Goal: Information Seeking & Learning: Find contact information

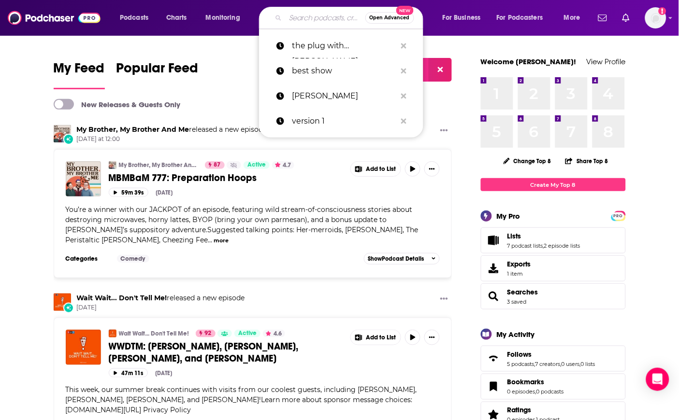
click at [312, 14] on input "Search podcasts, credits, & more..." at bounding box center [325, 17] width 80 height 15
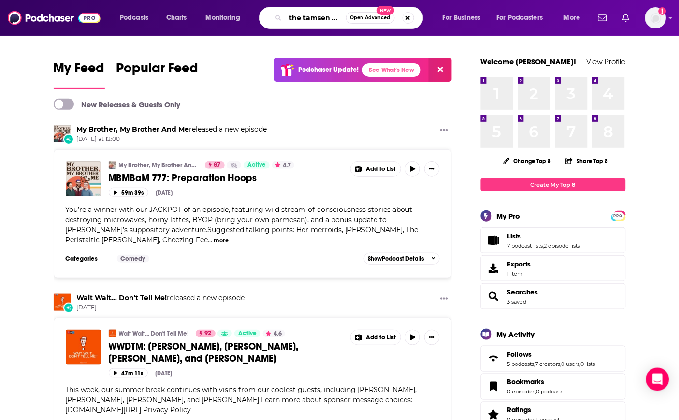
type input "the tamsen show"
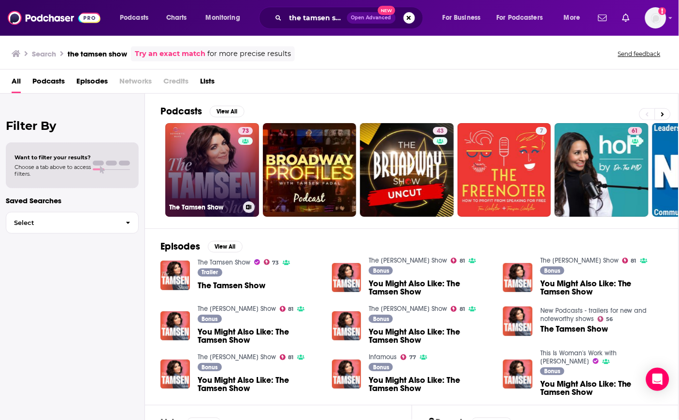
click at [214, 139] on link "73 The Tamsen Show" at bounding box center [212, 170] width 94 height 94
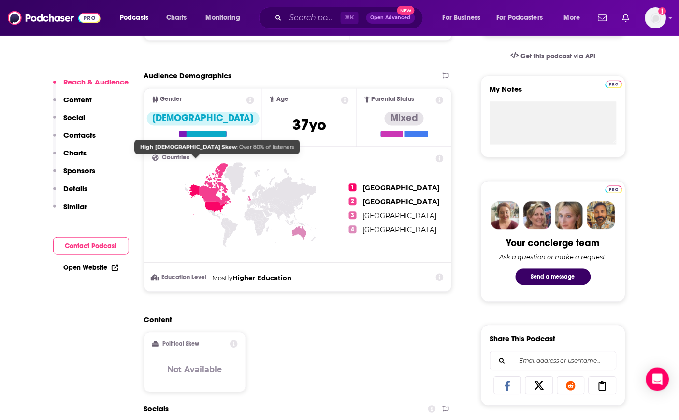
scroll to position [636, 0]
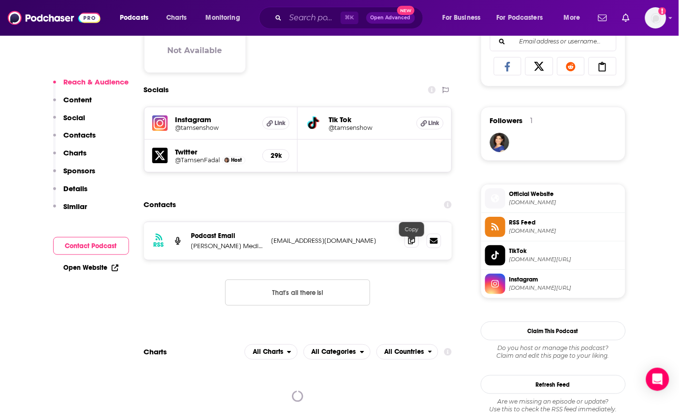
click at [407, 248] on span at bounding box center [411, 240] width 14 height 14
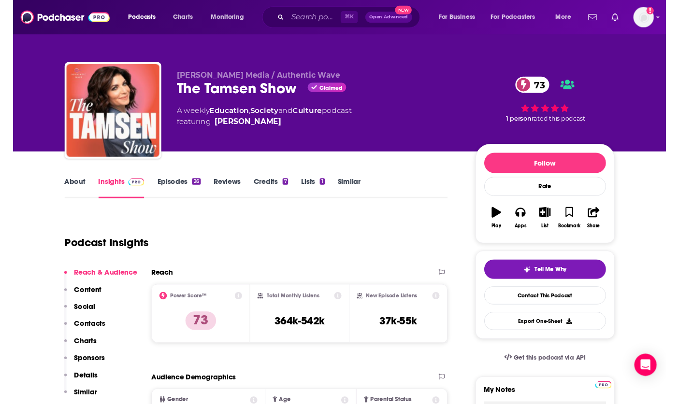
scroll to position [0, 0]
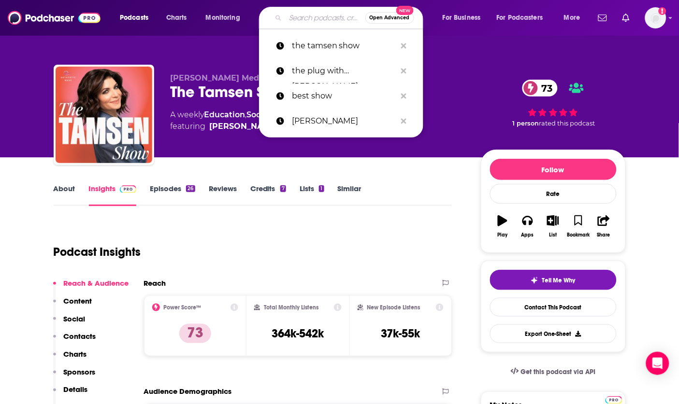
click at [321, 12] on input "Search podcasts, credits, & more..." at bounding box center [325, 17] width 80 height 15
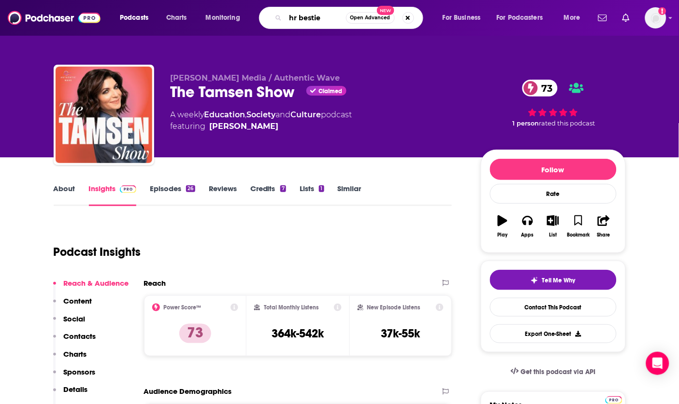
type input "hr besties"
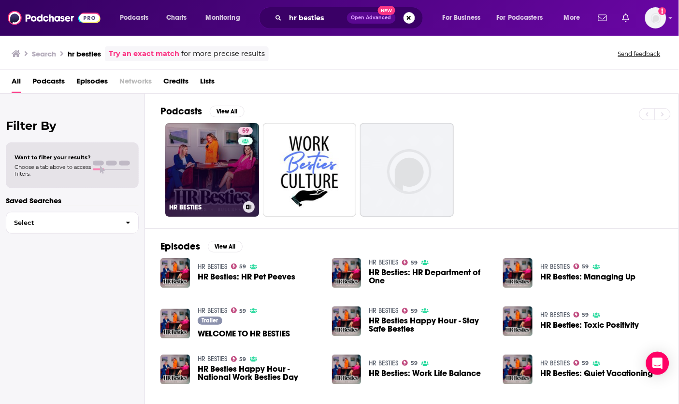
click at [198, 155] on link "59 HR BESTIES" at bounding box center [212, 170] width 94 height 94
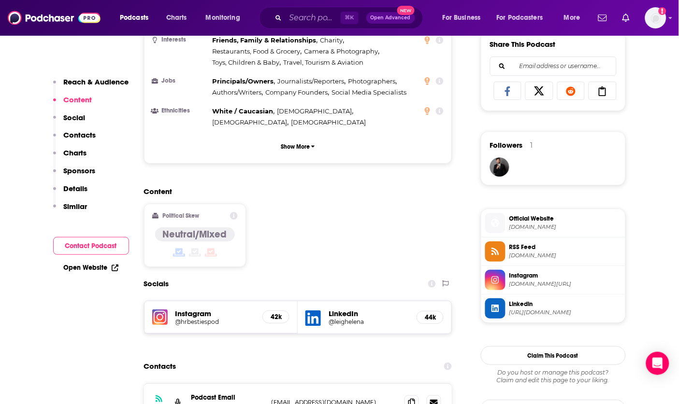
scroll to position [727, 0]
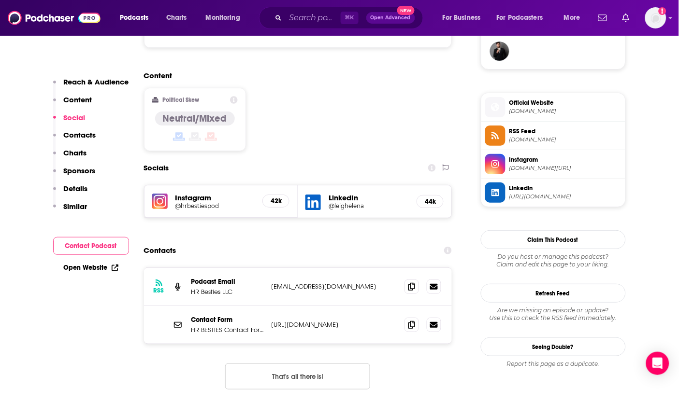
click at [192, 202] on h5 "@hrbestiespod" at bounding box center [215, 205] width 80 height 7
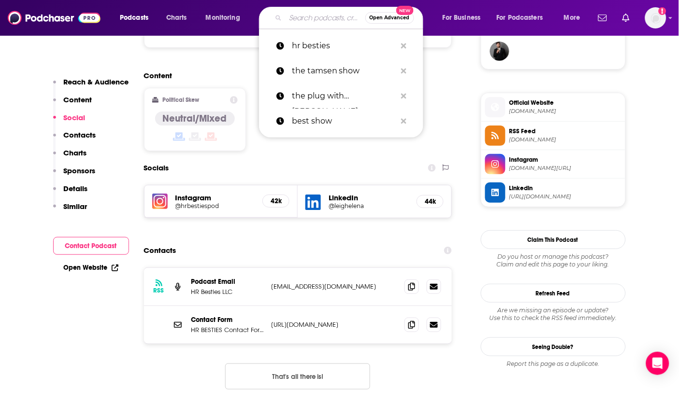
click at [321, 21] on input "Search podcasts, credits, & more..." at bounding box center [325, 17] width 80 height 15
paste input "[PERSON_NAME]"
type input "[PERSON_NAME]"
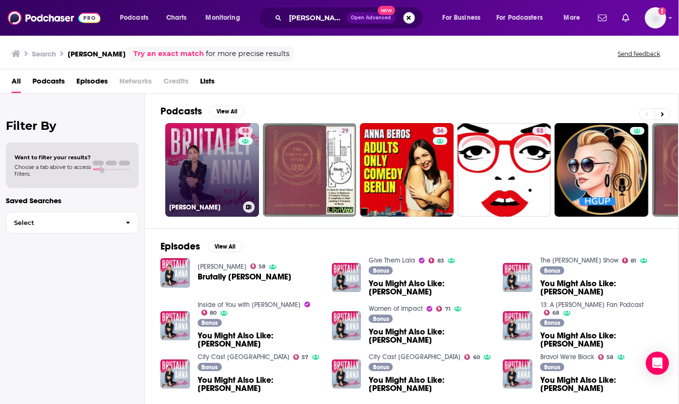
click at [188, 138] on link "58 [PERSON_NAME]" at bounding box center [212, 170] width 94 height 94
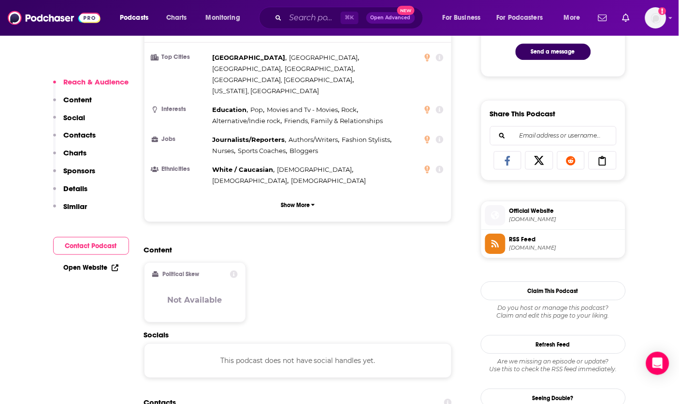
scroll to position [685, 0]
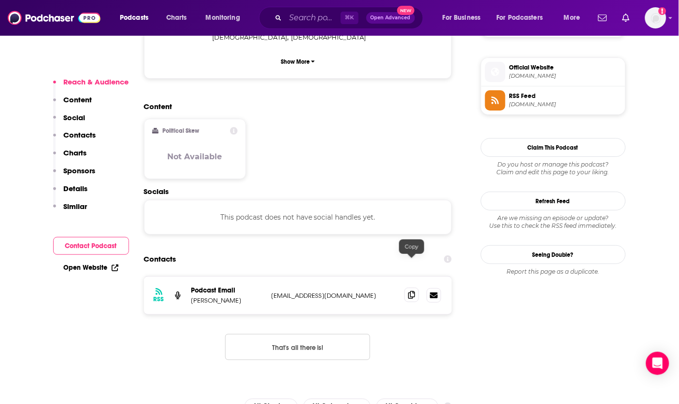
click at [412, 291] on icon at bounding box center [411, 295] width 7 height 8
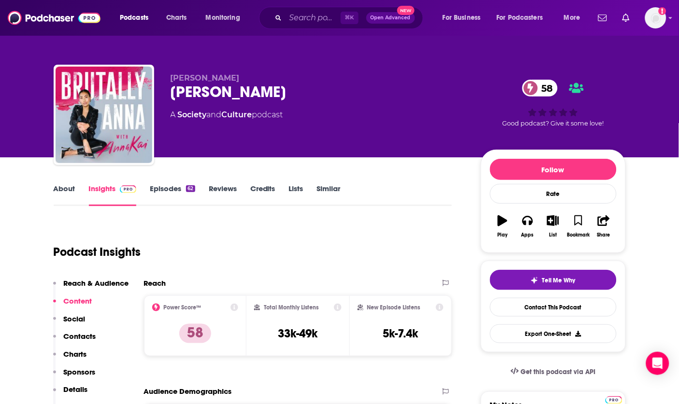
scroll to position [0, 0]
click at [327, 1] on div "Podcasts Charts Monitoring ⌘ K Open Advanced New For Business For Podcasters Mo…" at bounding box center [339, 18] width 679 height 36
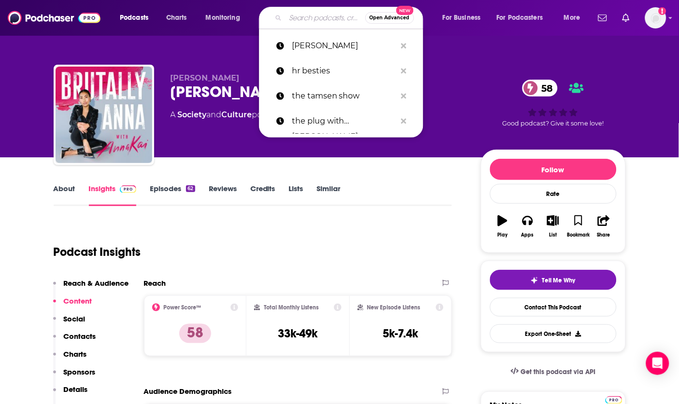
click at [301, 11] on input "Search podcasts, credits, & more..." at bounding box center [325, 17] width 80 height 15
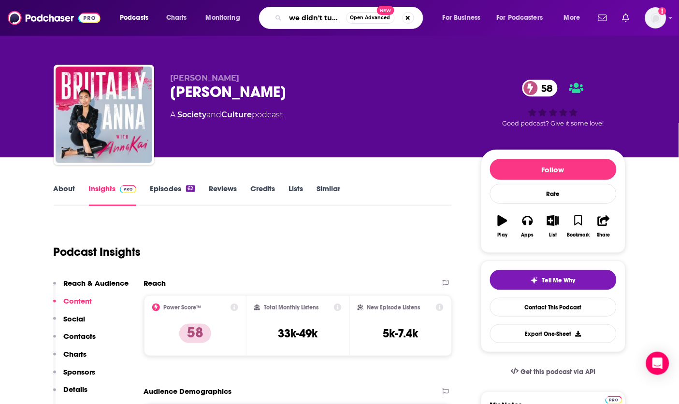
type input "we didn't turn out"
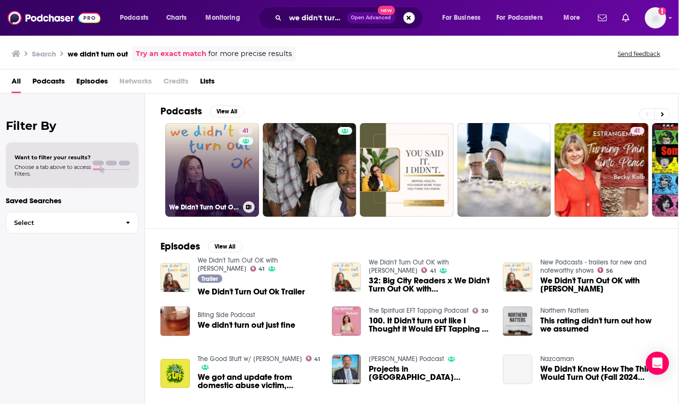
click at [201, 162] on link "41 We Didn't Turn Out OK with [PERSON_NAME]" at bounding box center [212, 170] width 94 height 94
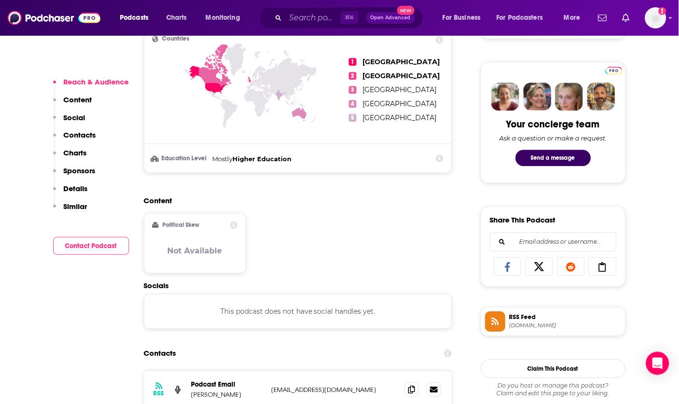
scroll to position [632, 0]
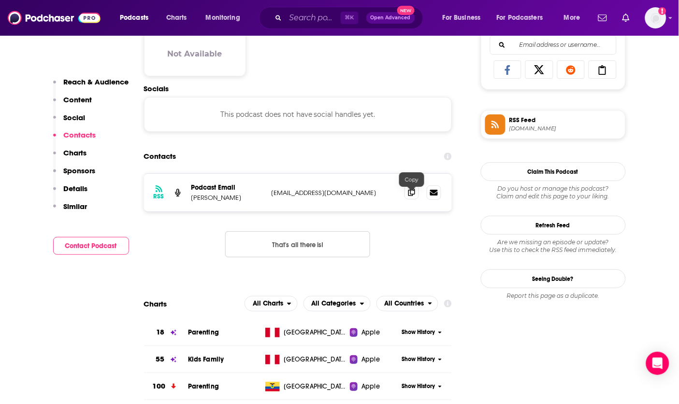
click at [414, 195] on icon at bounding box center [411, 192] width 7 height 8
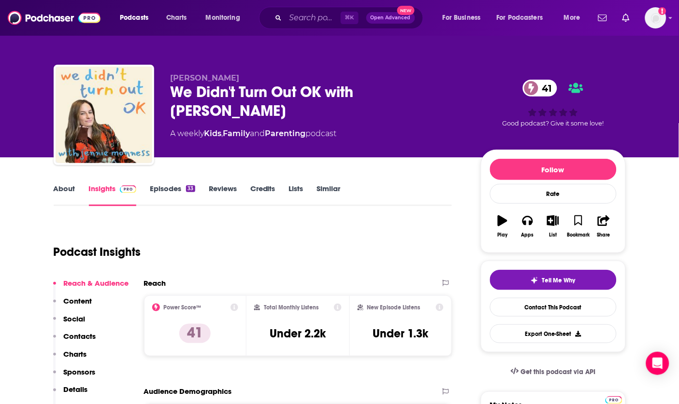
scroll to position [0, 0]
click at [297, 14] on input "Search podcasts, credits, & more..." at bounding box center [312, 17] width 55 height 15
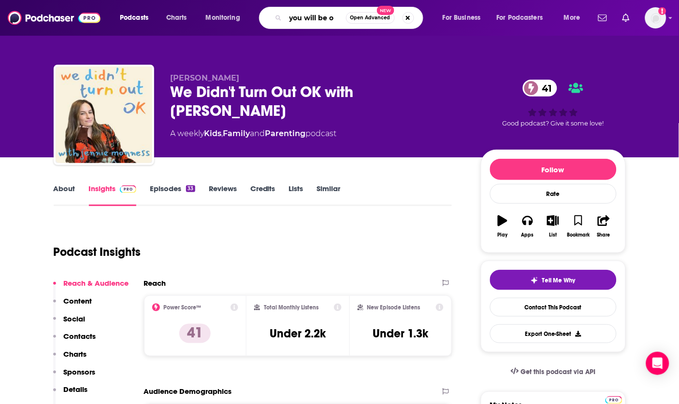
type input "you will be ok"
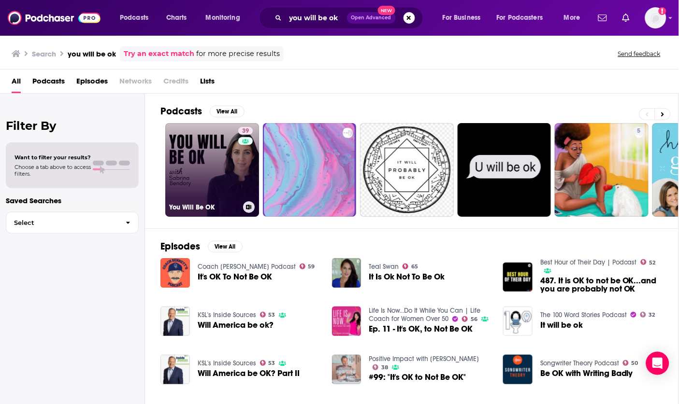
click at [192, 162] on link "39 You Will Be OK" at bounding box center [212, 170] width 94 height 94
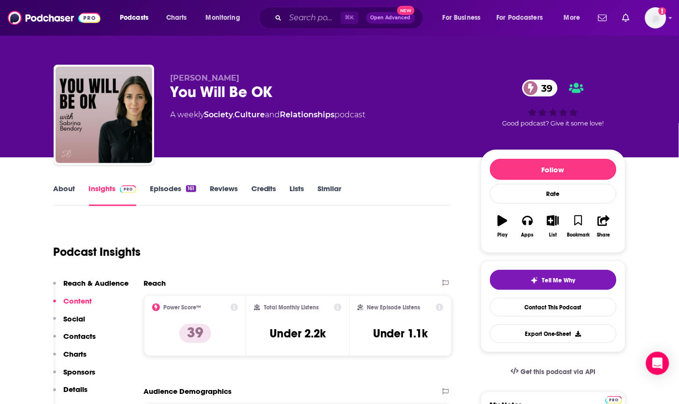
drag, startPoint x: 165, startPoint y: 77, endPoint x: 255, endPoint y: 74, distance: 89.9
click at [255, 75] on div "[PERSON_NAME] You Will Be OK 39 A weekly Society , Culture and Relationships po…" at bounding box center [340, 117] width 572 height 104
copy span "[PERSON_NAME]"
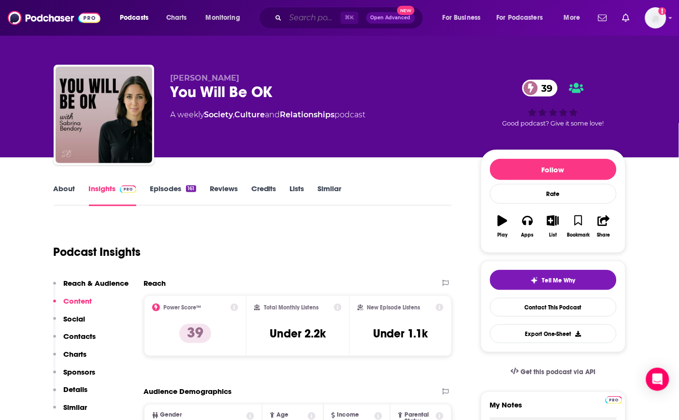
click at [307, 22] on input "Search podcasts, credits, & more..." at bounding box center [312, 17] width 55 height 15
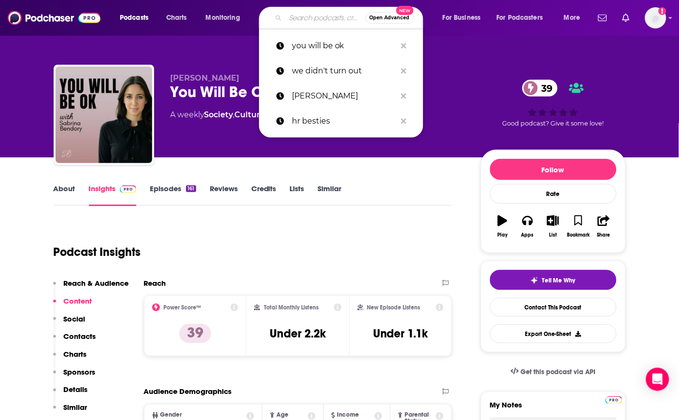
paste input "Right Answers Mostly"
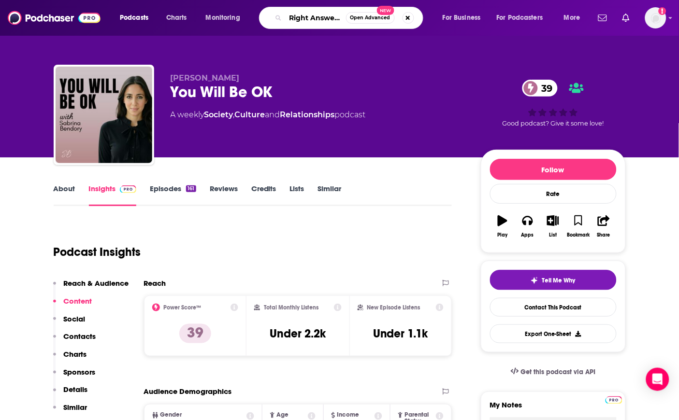
type input "Right Answers Mostly"
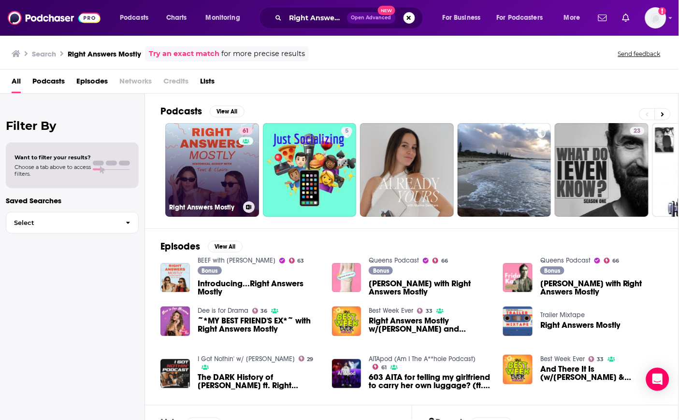
click at [197, 160] on link "61 Right Answers Mostly" at bounding box center [212, 170] width 94 height 94
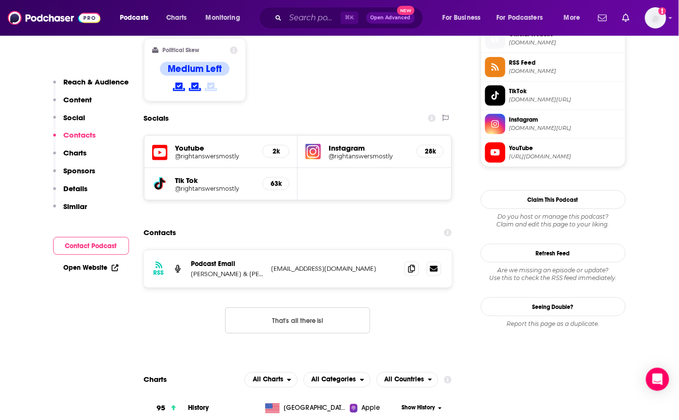
scroll to position [799, 0]
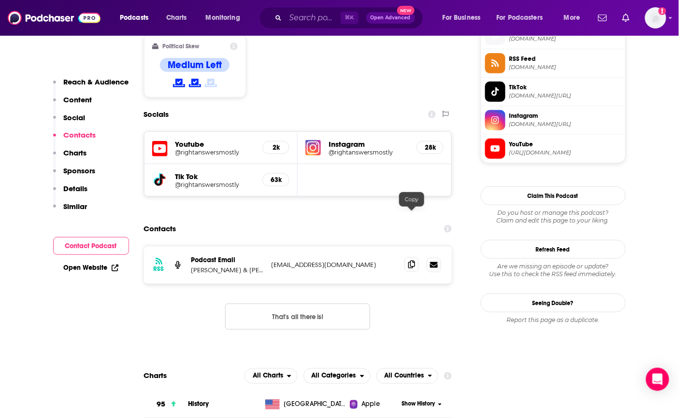
click at [411, 261] on icon at bounding box center [411, 265] width 7 height 8
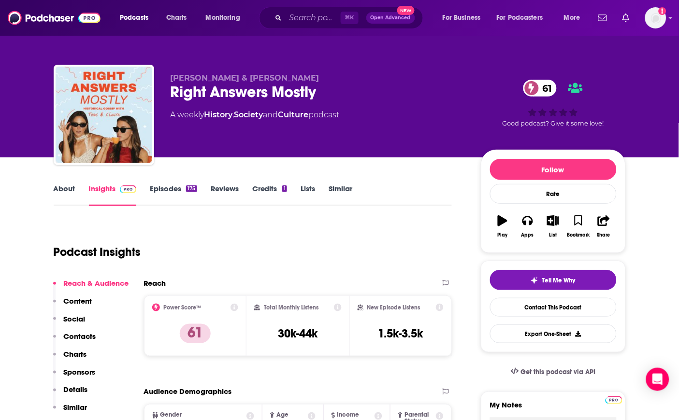
scroll to position [0, 0]
click at [301, 20] on input "Search podcasts, credits, & more..." at bounding box center [312, 17] width 55 height 15
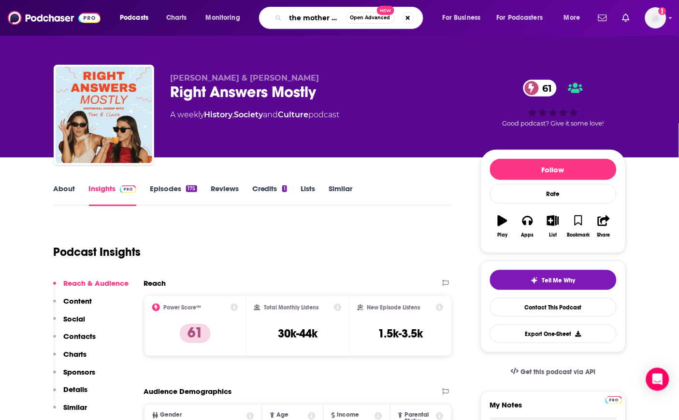
type input "the mother daze"
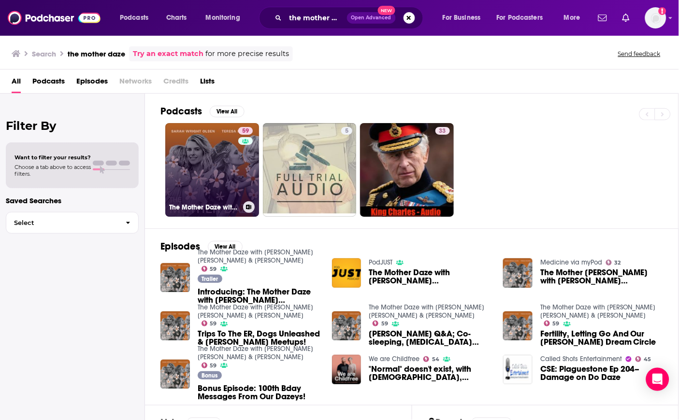
click at [218, 162] on link "59 The Mother Daze with [PERSON_NAME] [PERSON_NAME] & [PERSON_NAME]" at bounding box center [212, 170] width 94 height 94
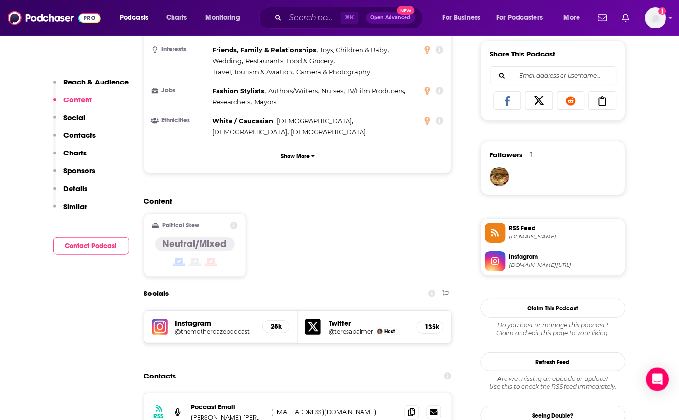
scroll to position [696, 0]
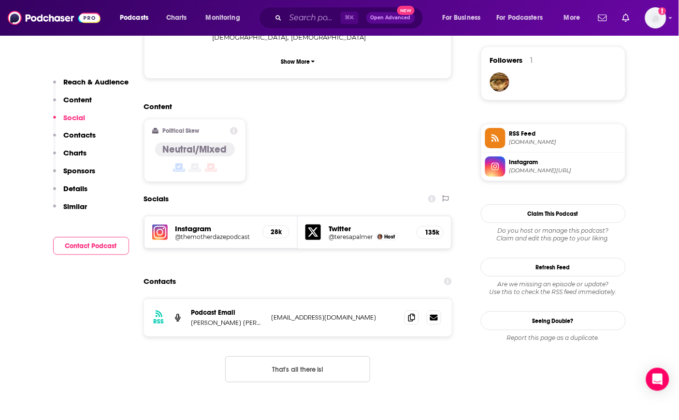
click at [203, 224] on h5 "Instagram" at bounding box center [215, 228] width 80 height 9
click at [209, 233] on h5 "@themotherdazepodcast" at bounding box center [215, 236] width 80 height 7
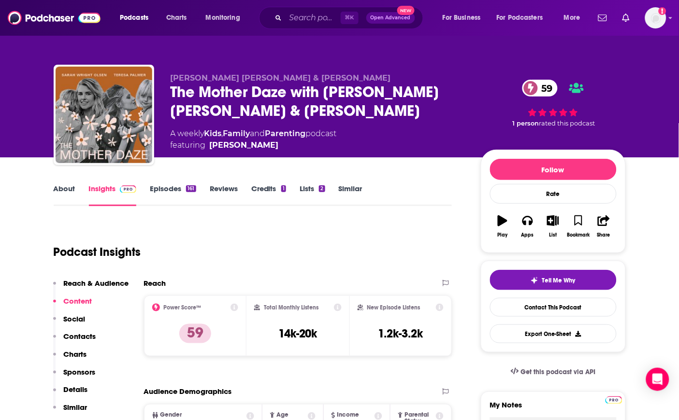
scroll to position [0, 0]
click at [211, 95] on div "The Mother Daze with [PERSON_NAME] [PERSON_NAME] & [PERSON_NAME] 59" at bounding box center [318, 102] width 295 height 38
click at [187, 95] on div "The Mother Daze with [PERSON_NAME] [PERSON_NAME] & [PERSON_NAME] 59" at bounding box center [318, 102] width 295 height 38
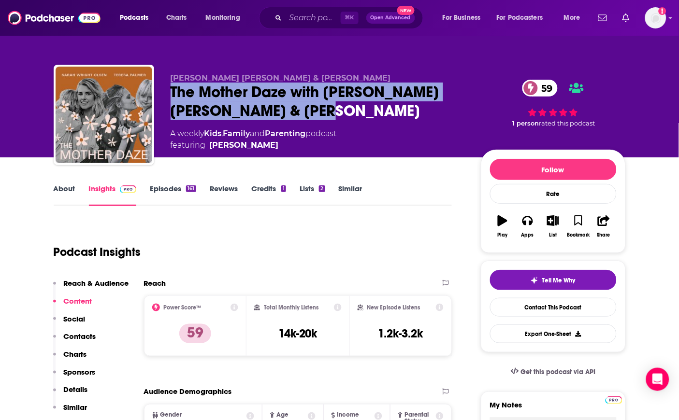
drag, startPoint x: 165, startPoint y: 88, endPoint x: 342, endPoint y: 110, distance: 179.1
click at [342, 110] on div "[PERSON_NAME] [PERSON_NAME] & [PERSON_NAME] The Mother Daze with [PERSON_NAME] …" at bounding box center [340, 117] width 572 height 104
copy h2 "The Mother Daze with [PERSON_NAME] [PERSON_NAME] & [PERSON_NAME]"
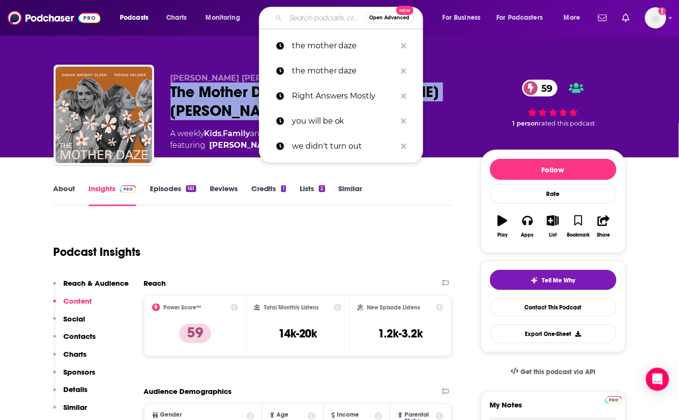
click at [298, 24] on input "Search podcasts, credits, & more..." at bounding box center [325, 17] width 80 height 15
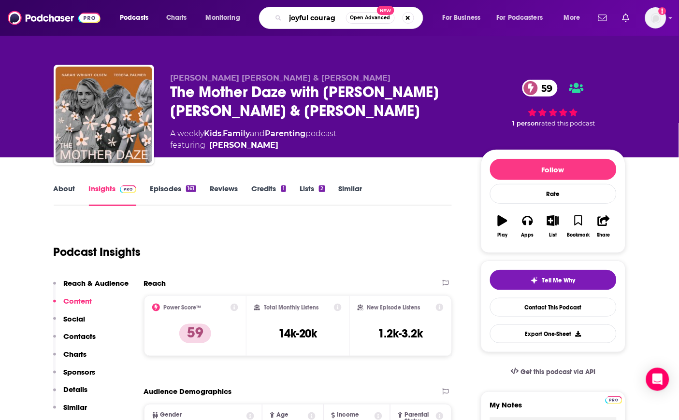
type input "joyful courage"
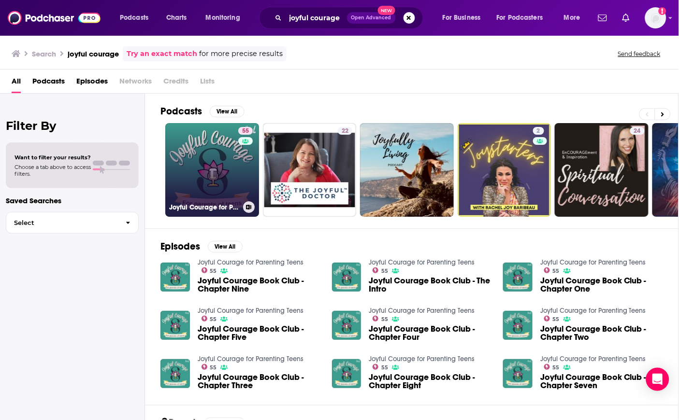
click at [195, 168] on link "55 Joyful Courage for Parenting Teens" at bounding box center [212, 170] width 94 height 94
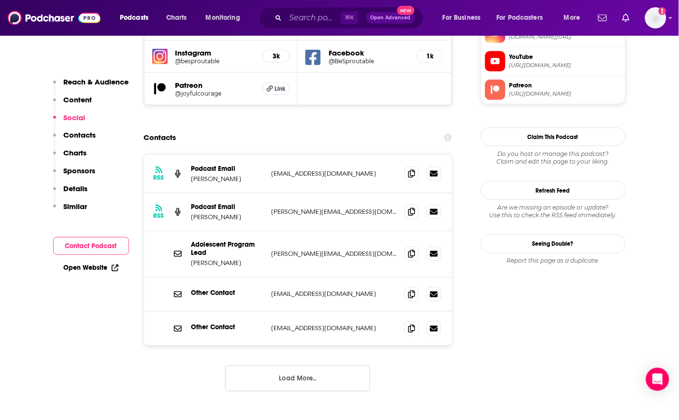
scroll to position [947, 0]
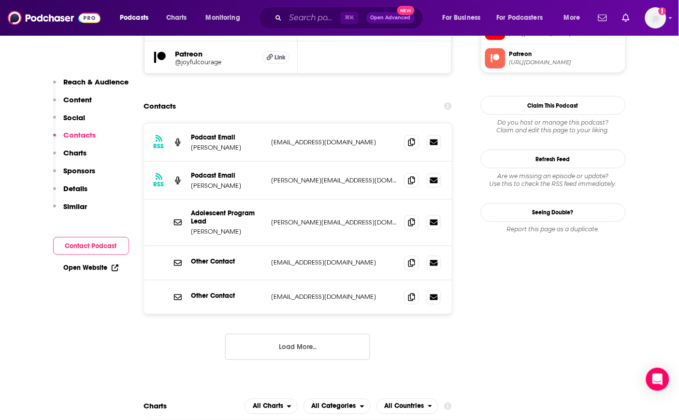
click at [221, 143] on p "[PERSON_NAME]" at bounding box center [227, 147] width 72 height 8
click at [281, 162] on div "RSS Podcast Email [PERSON_NAME] [PERSON_NAME][EMAIL_ADDRESS][DOMAIN_NAME] [PERS…" at bounding box center [298, 181] width 308 height 38
click at [413, 176] on icon at bounding box center [411, 180] width 7 height 8
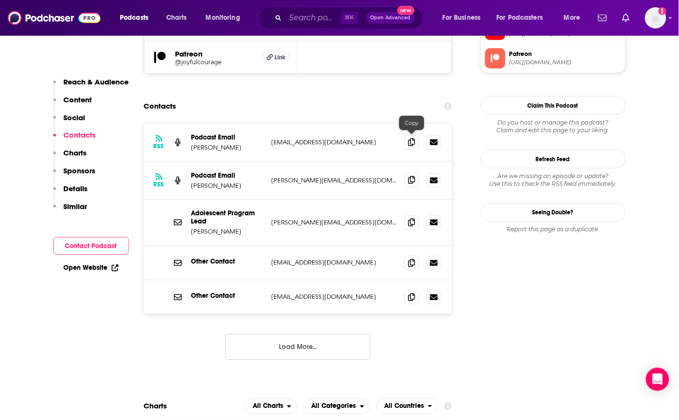
click at [408, 176] on icon at bounding box center [411, 180] width 7 height 8
click at [413, 138] on icon at bounding box center [411, 142] width 7 height 8
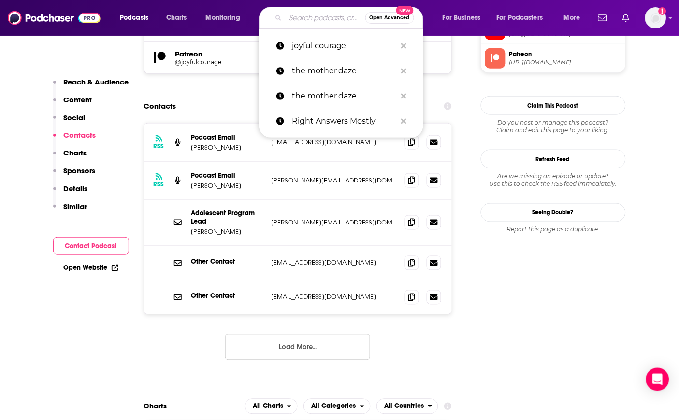
click at [322, 20] on input "Search podcasts, credits, & more..." at bounding box center [325, 17] width 80 height 15
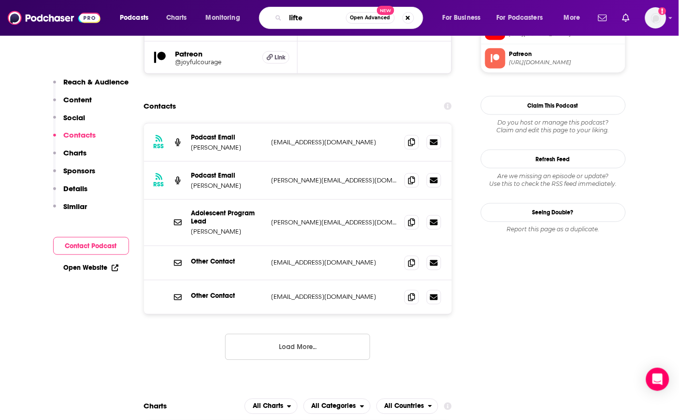
type input "lifted"
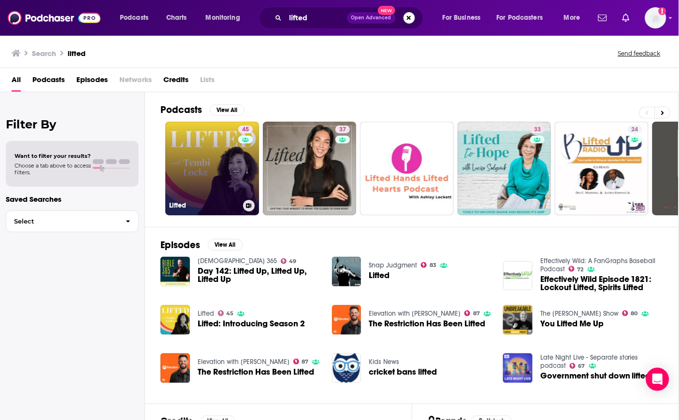
click at [214, 158] on link "45 Lifted" at bounding box center [212, 169] width 94 height 94
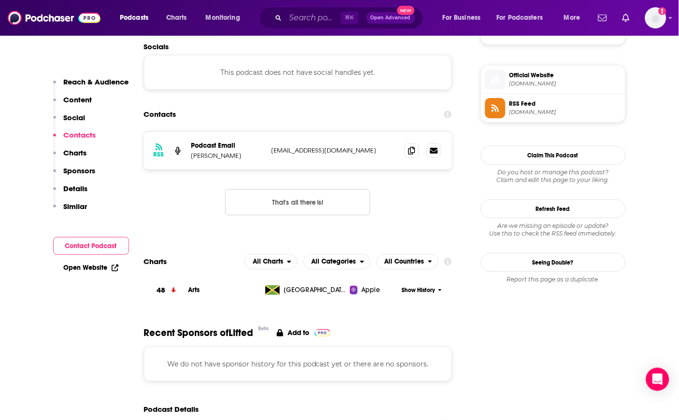
scroll to position [703, 0]
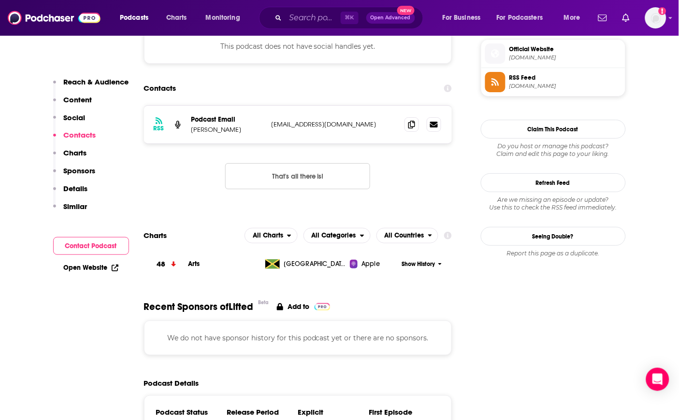
click at [280, 128] on p "[EMAIL_ADDRESS][DOMAIN_NAME]" at bounding box center [334, 124] width 126 height 8
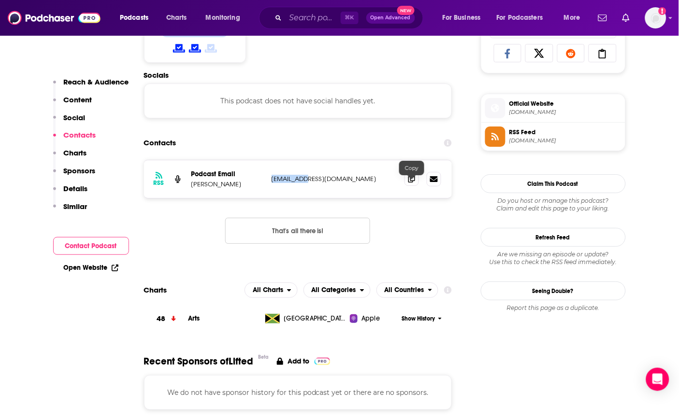
click at [406, 185] on span at bounding box center [411, 178] width 14 height 14
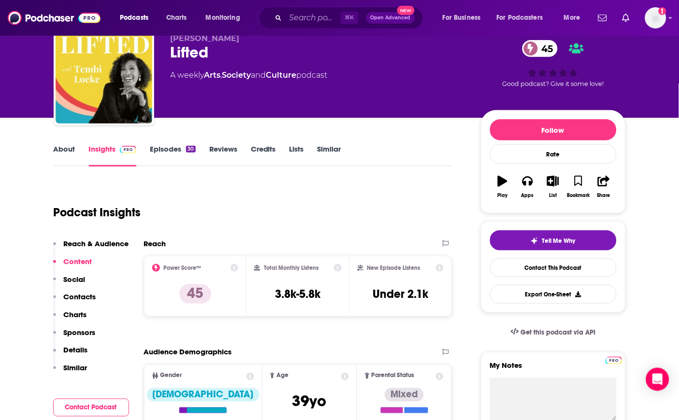
scroll to position [39, 0]
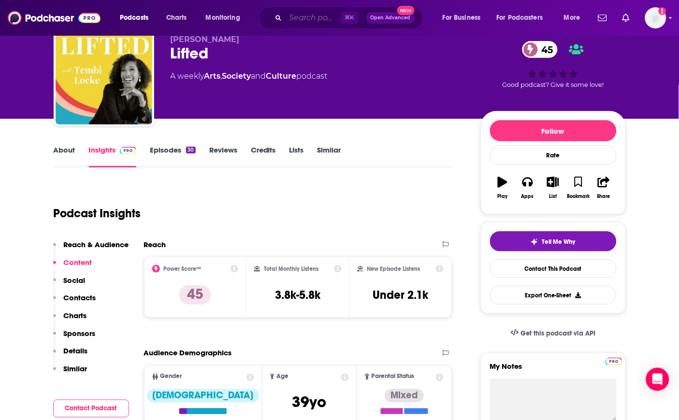
click at [313, 23] on input "Search podcasts, credits, & more..." at bounding box center [312, 17] width 55 height 15
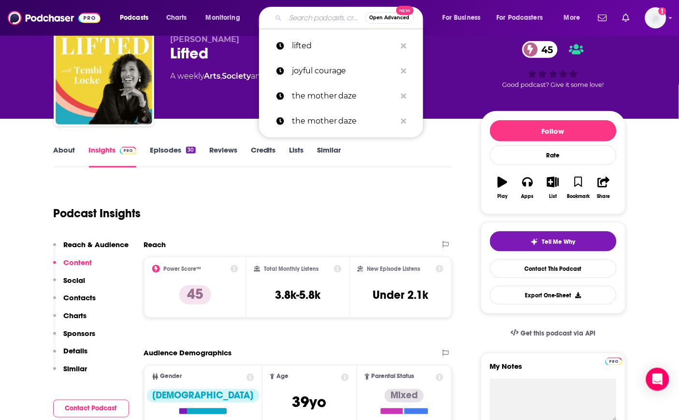
paste input "Calling Home"
type input "Calling Home"
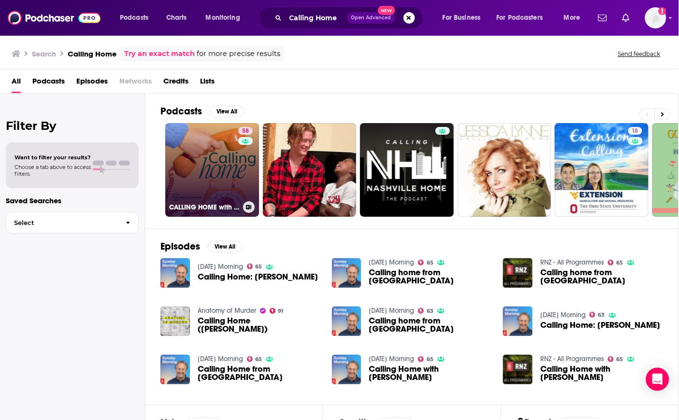
click at [198, 158] on link "58 CALLING HOME with [PERSON_NAME], LMFT" at bounding box center [212, 170] width 94 height 94
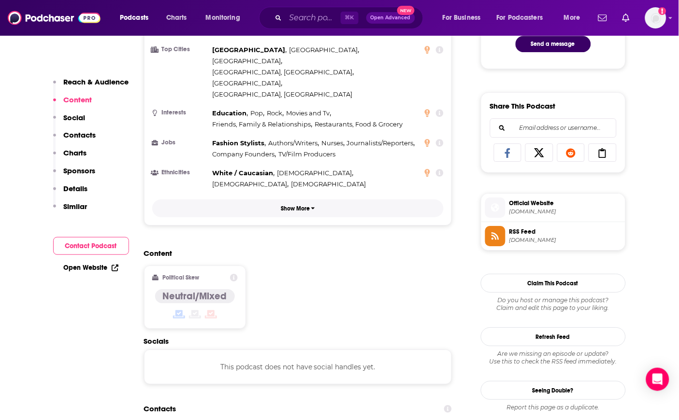
scroll to position [722, 0]
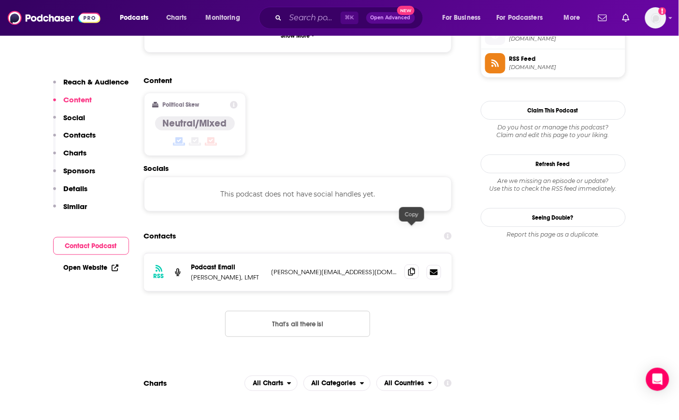
click at [408, 268] on icon at bounding box center [411, 272] width 7 height 8
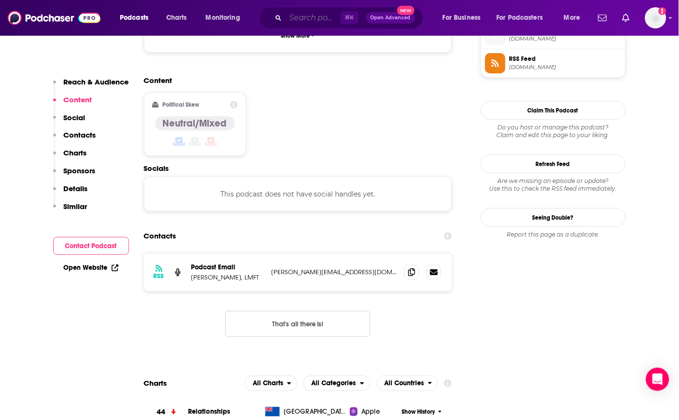
click at [295, 24] on input "Search podcasts, credits, & more..." at bounding box center [312, 17] width 55 height 15
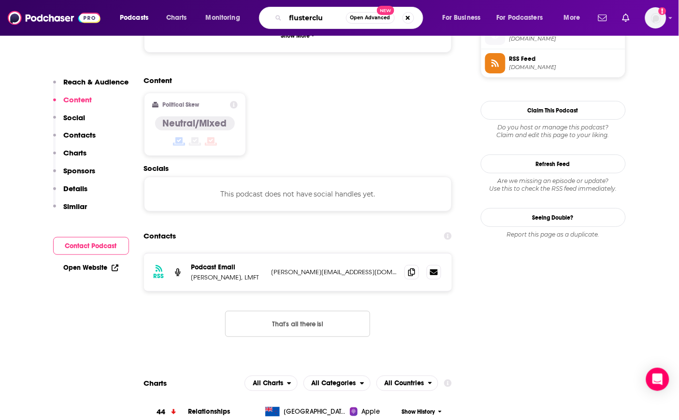
type input "flusterclux"
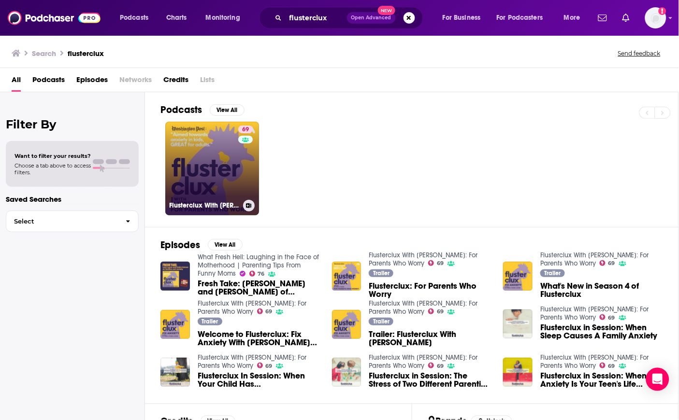
click at [202, 134] on link "69 Flusterclux With [PERSON_NAME]: For Parents Who Worry" at bounding box center [212, 169] width 94 height 94
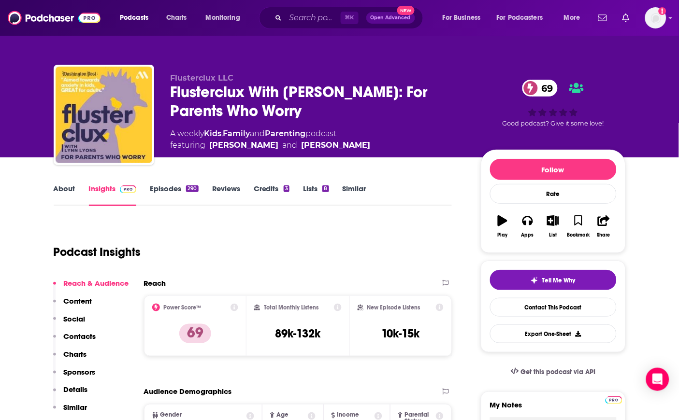
scroll to position [62, 0]
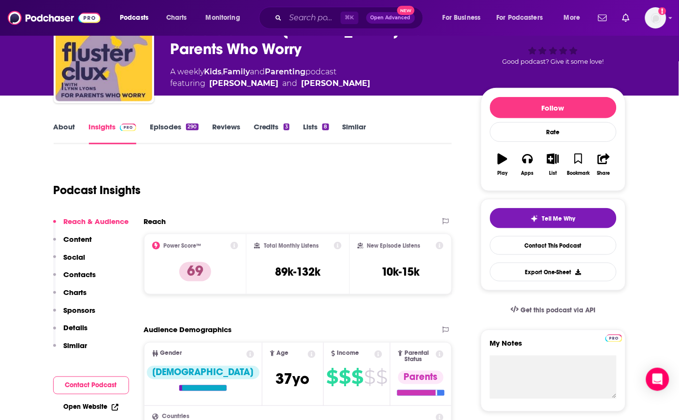
click at [69, 124] on link "About" at bounding box center [65, 133] width 22 height 22
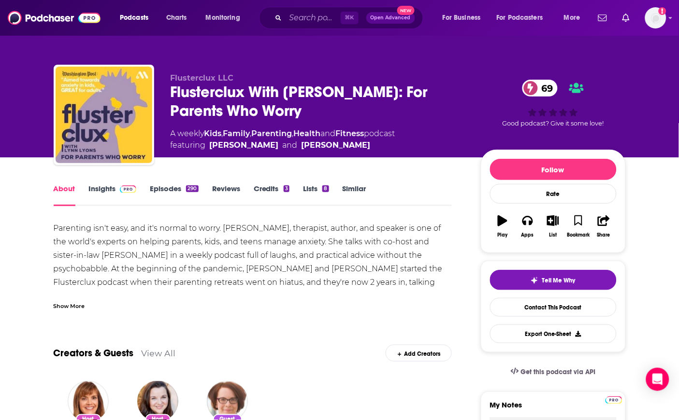
click at [91, 191] on link "Insights" at bounding box center [113, 195] width 48 height 22
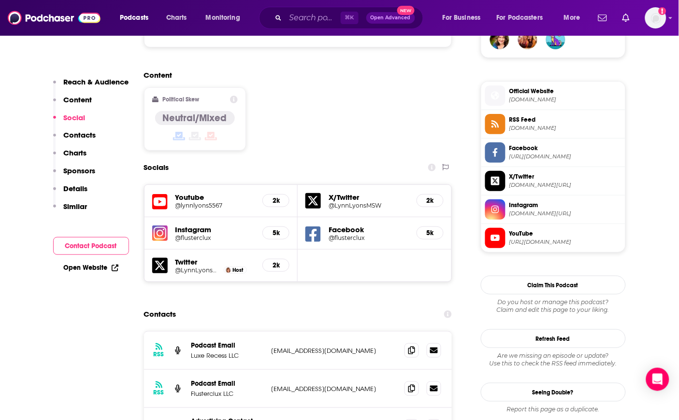
scroll to position [779, 0]
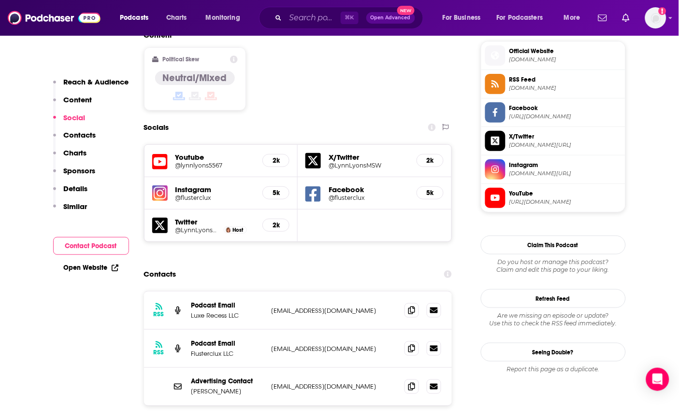
click at [410, 341] on span at bounding box center [411, 348] width 14 height 14
click at [311, 19] on input "Search podcasts, credits, & more..." at bounding box center [312, 17] width 55 height 15
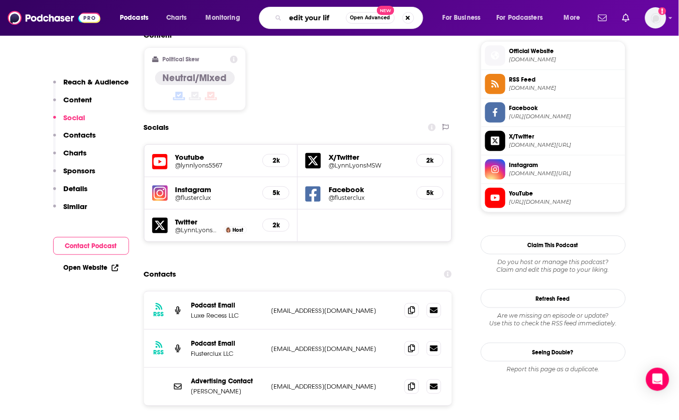
type input "edit your life"
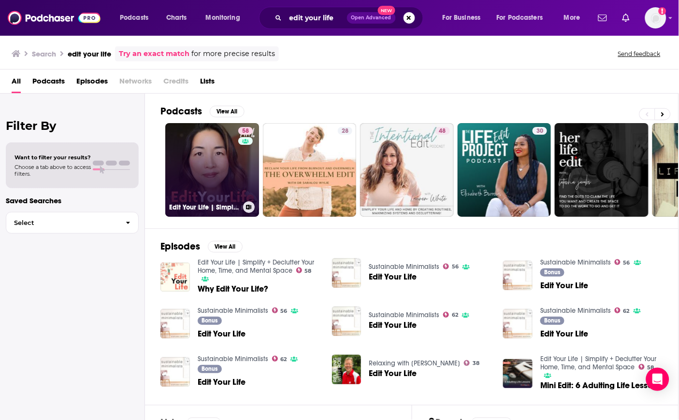
click at [202, 158] on link "58 Edit Your Life | Simplify + Declutter Your Home, Time, and Mental Space" at bounding box center [212, 170] width 94 height 94
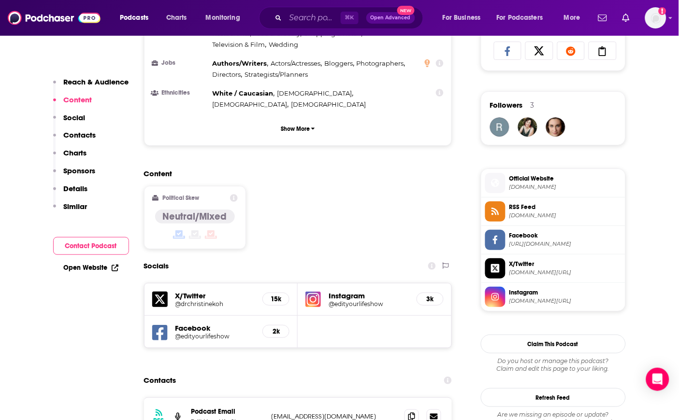
scroll to position [801, 0]
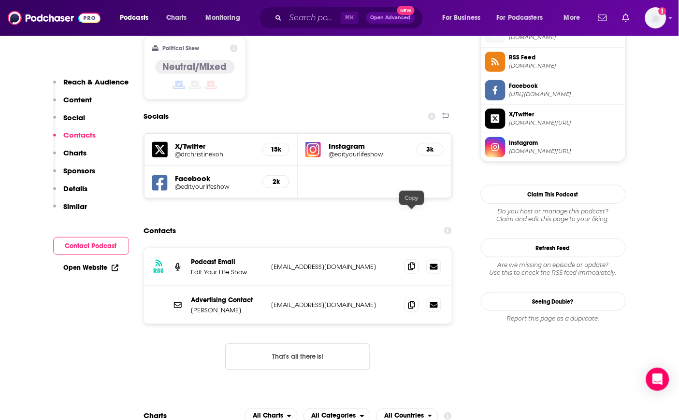
click at [412, 263] on icon at bounding box center [411, 267] width 7 height 8
click at [310, 23] on input "Search podcasts, credits, & more..." at bounding box center [312, 17] width 55 height 15
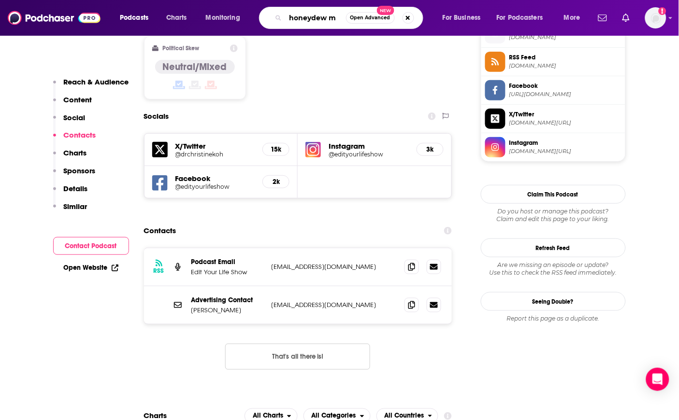
type input "honeydew me"
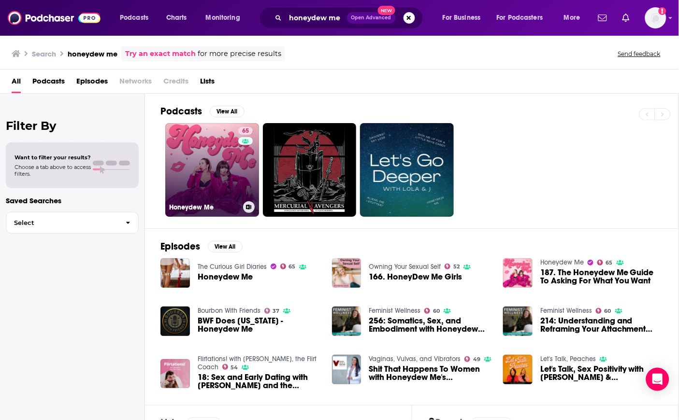
click at [191, 149] on link "65 Honeydew Me" at bounding box center [212, 170] width 94 height 94
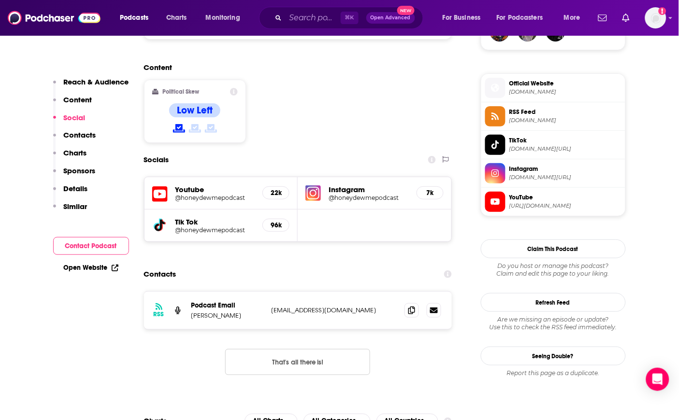
scroll to position [752, 0]
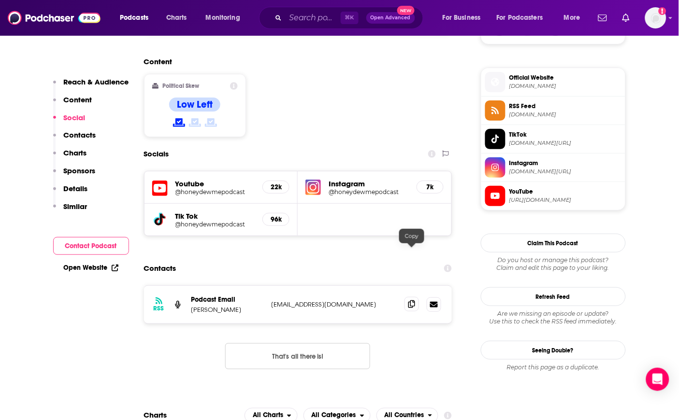
click at [413, 300] on icon at bounding box center [411, 304] width 7 height 8
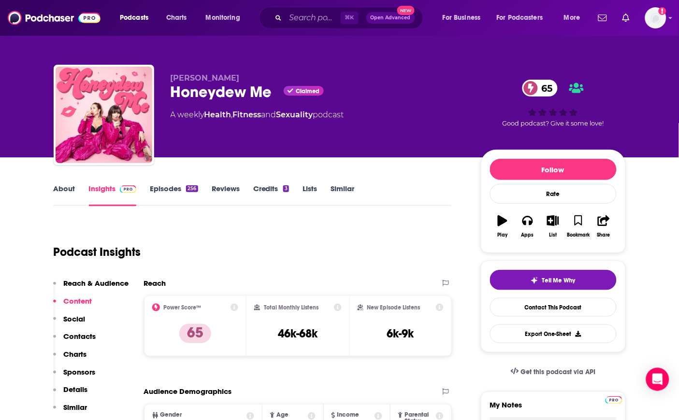
scroll to position [0, 0]
click at [310, 18] on input "Search podcasts, credits, & more..." at bounding box center [312, 17] width 55 height 15
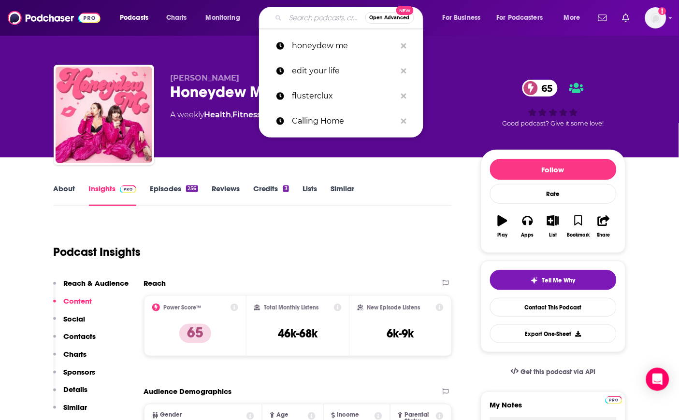
type input "o"
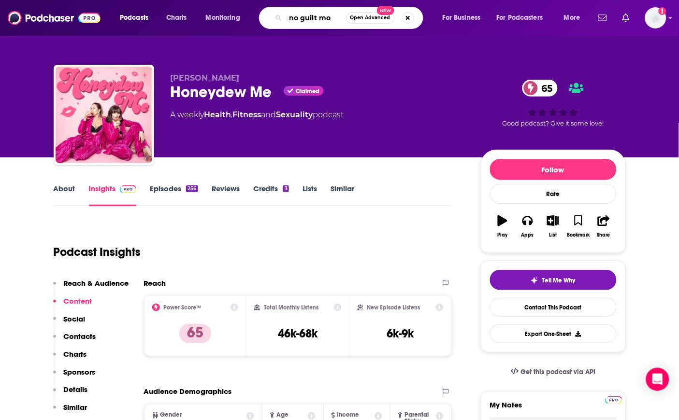
type input "no guilt mom"
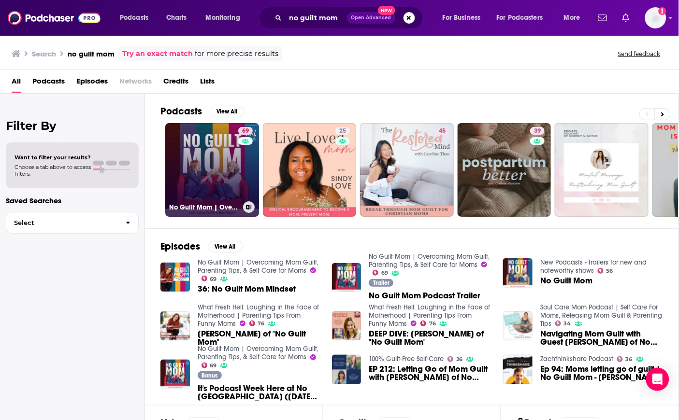
click at [200, 152] on link "69 No Guilt Mom | Overcoming Mom Guilt, Parenting Tips, & Self Care for Moms" at bounding box center [212, 170] width 94 height 94
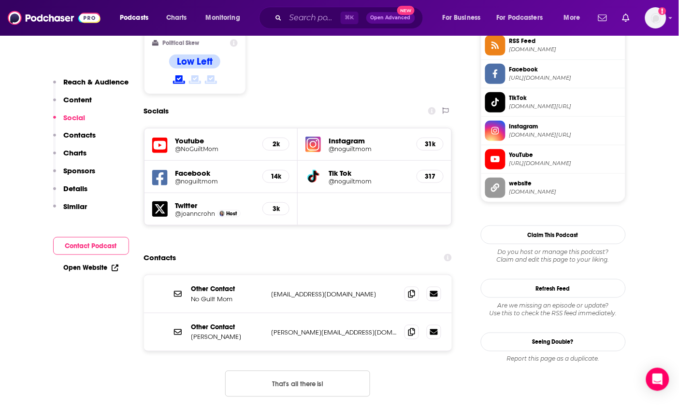
scroll to position [818, 0]
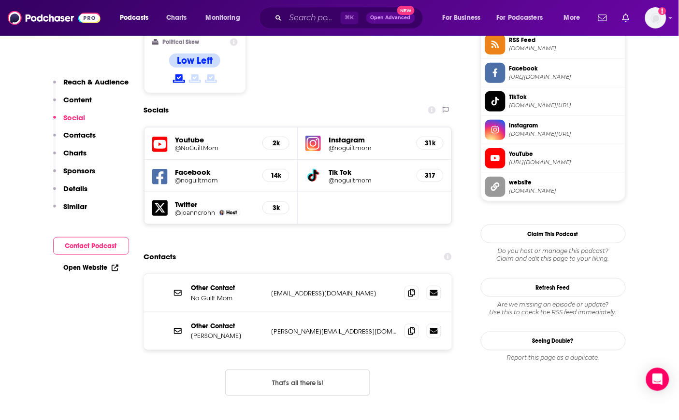
click at [318, 248] on section "Contacts Other Contact No Guilt Mom [EMAIL_ADDRESS][DOMAIN_NAME] [EMAIL_ADDRESS…" at bounding box center [298, 330] width 308 height 164
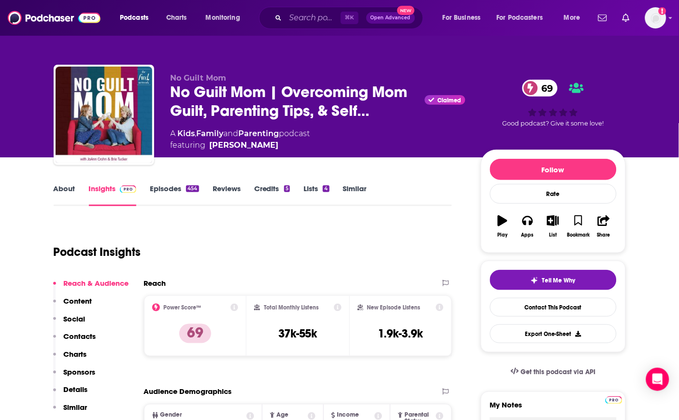
scroll to position [812, 0]
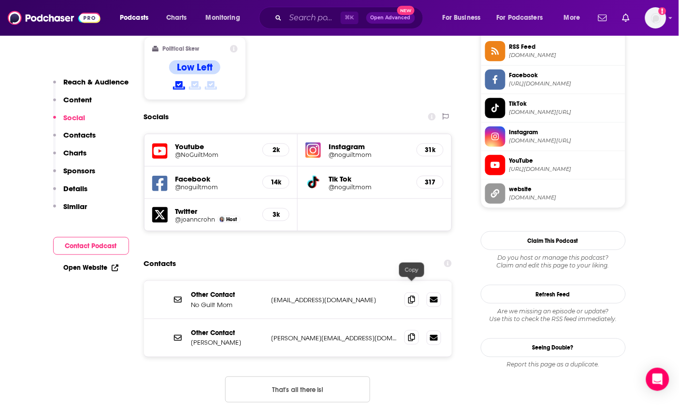
click at [413, 334] on icon at bounding box center [411, 338] width 7 height 8
click at [413, 296] on icon at bounding box center [411, 300] width 7 height 8
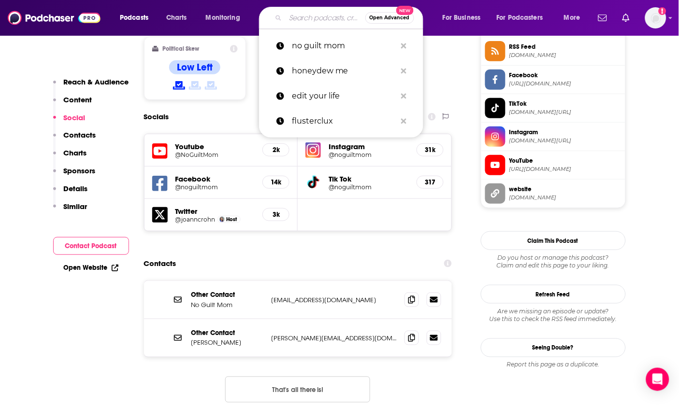
click at [292, 17] on input "Search podcasts, credits, & more..." at bounding box center [325, 17] width 80 height 15
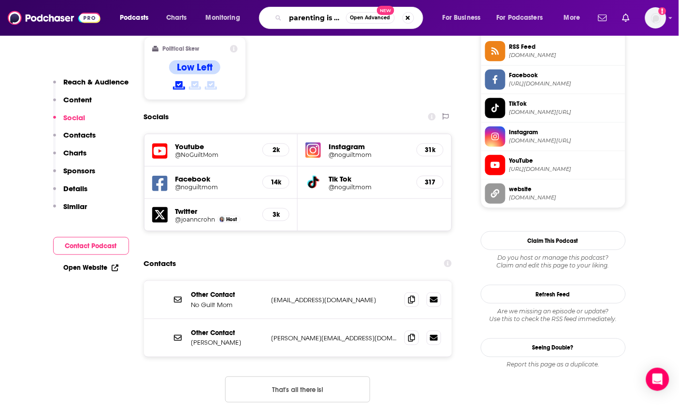
type input "parenting is a joke"
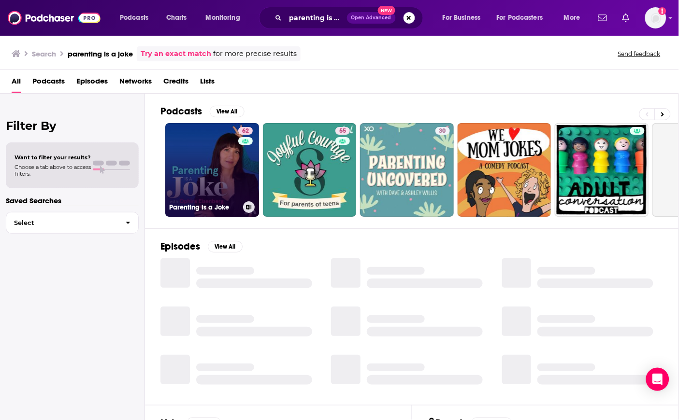
click at [209, 156] on link "62 Parenting is a Joke" at bounding box center [212, 170] width 94 height 94
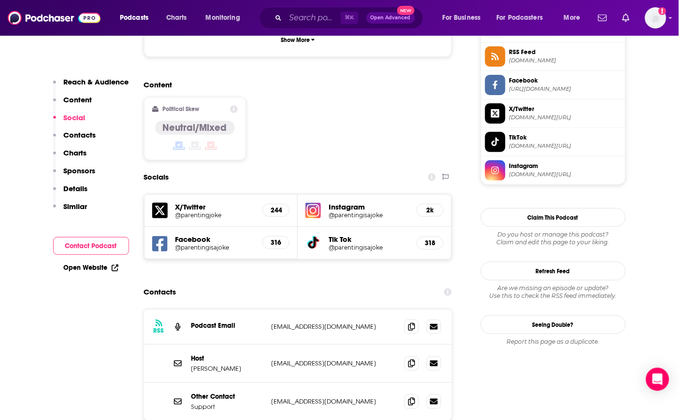
scroll to position [790, 0]
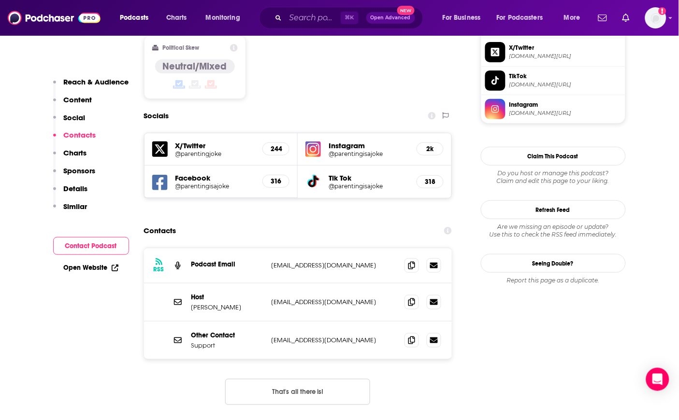
click at [229, 222] on div "Contacts" at bounding box center [298, 231] width 308 height 18
click at [415, 261] on icon at bounding box center [411, 265] width 7 height 8
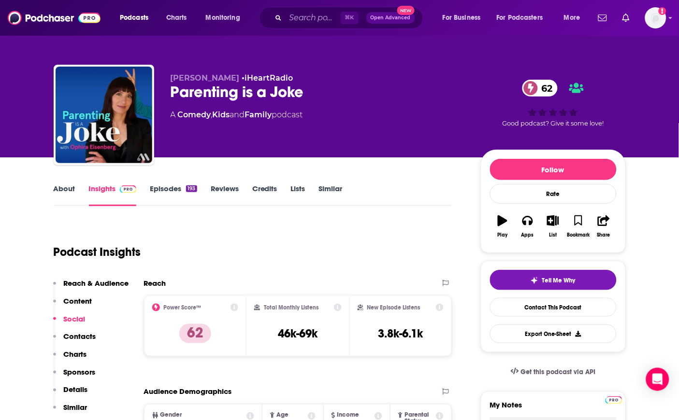
scroll to position [0, 0]
click at [300, 23] on input "Search podcasts, credits, & more..." at bounding box center [312, 17] width 55 height 15
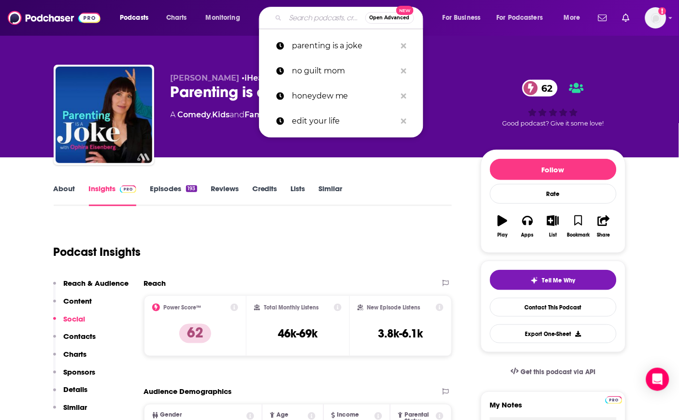
type input "b"
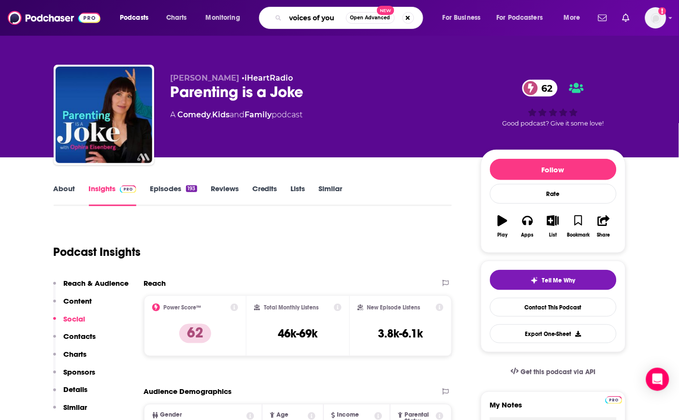
type input "voices of your"
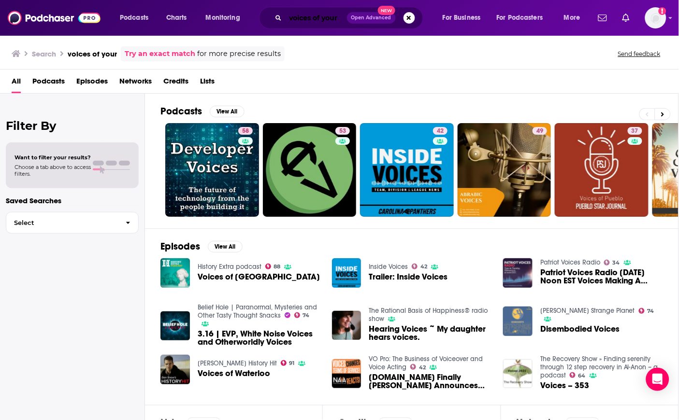
click at [310, 21] on input "voices of your" at bounding box center [315, 17] width 61 height 15
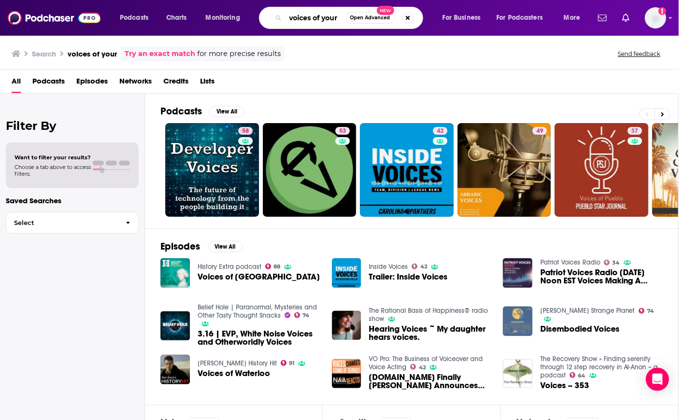
drag, startPoint x: 319, startPoint y: 23, endPoint x: 393, endPoint y: 22, distance: 73.9
click at [394, 22] on div "voices of your Open Advanced New" at bounding box center [341, 18] width 164 height 22
click at [330, 18] on input "voices of your" at bounding box center [315, 17] width 60 height 15
type input "voices of your village"
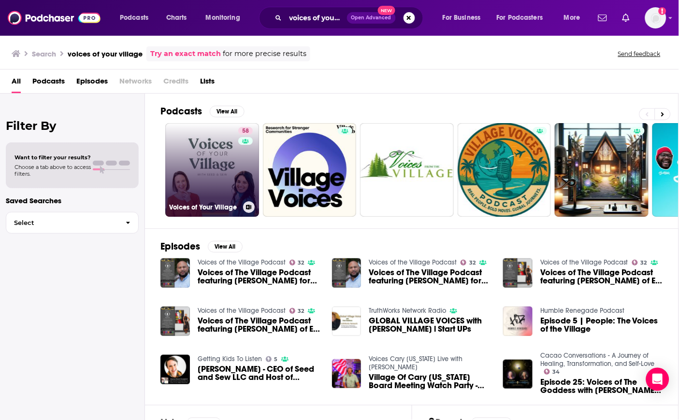
click at [193, 139] on link "58 Voices of Your Village" at bounding box center [212, 170] width 94 height 94
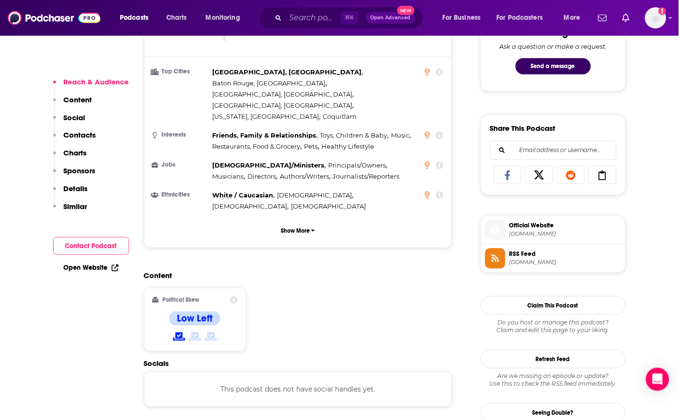
scroll to position [807, 0]
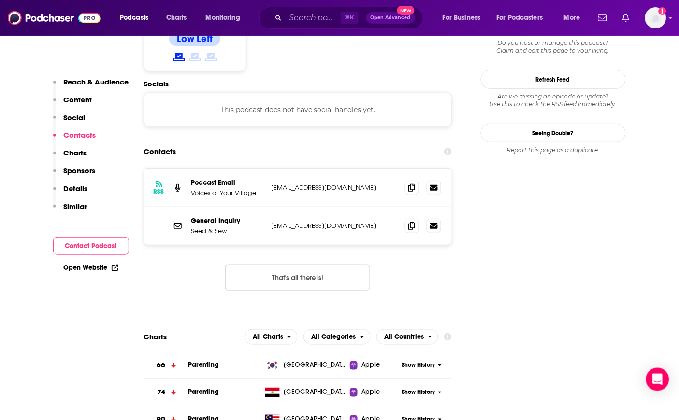
click at [182, 255] on div "RSS Podcast Email Voices of Your Village [EMAIL_ADDRESS][DOMAIN_NAME] [EMAIL_AD…" at bounding box center [298, 238] width 308 height 138
drag, startPoint x: 411, startPoint y: 181, endPoint x: 293, endPoint y: 192, distance: 117.9
click at [294, 207] on div "General Inquiry Seed & Sew [EMAIL_ADDRESS][DOMAIN_NAME] [EMAIL_ADDRESS][DOMAIN_…" at bounding box center [298, 226] width 308 height 38
click at [373, 169] on div "RSS Podcast Email Voices of Your Village [EMAIL_ADDRESS][DOMAIN_NAME] [EMAIL_AD…" at bounding box center [298, 207] width 308 height 77
click at [414, 184] on icon at bounding box center [411, 188] width 7 height 8
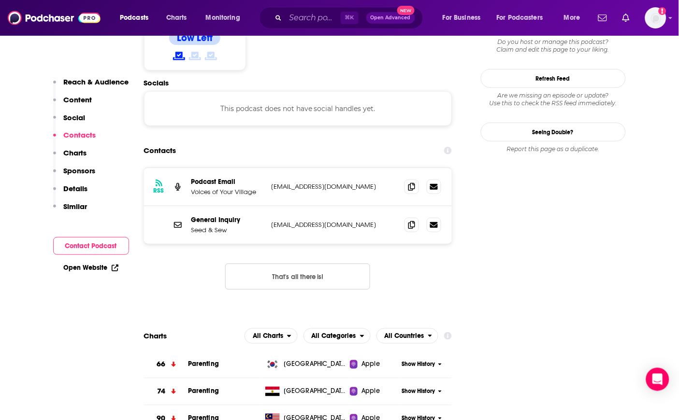
scroll to position [810, 0]
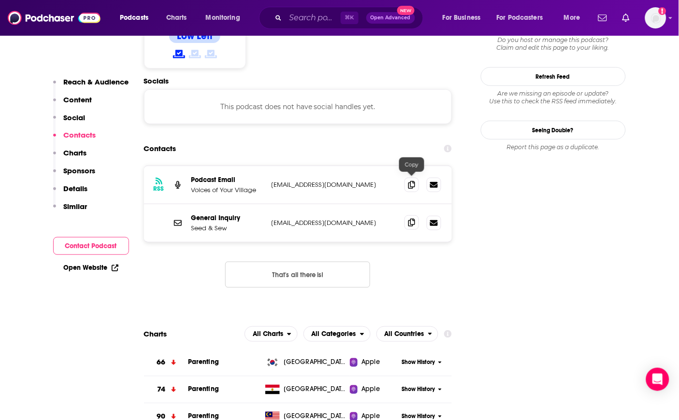
click at [411, 219] on icon at bounding box center [411, 223] width 7 height 8
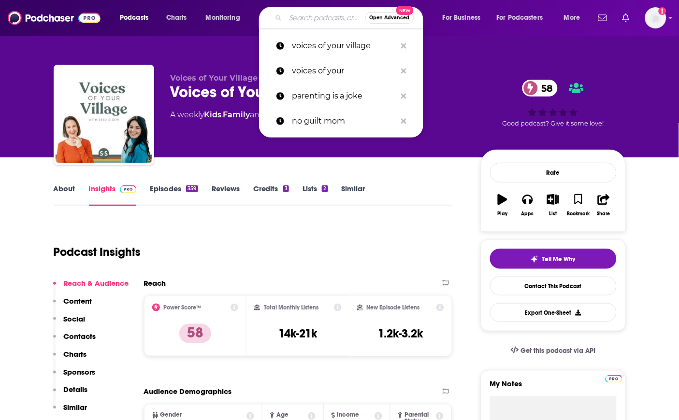
click at [297, 17] on input "Search podcasts, credits, & more..." at bounding box center [325, 17] width 80 height 15
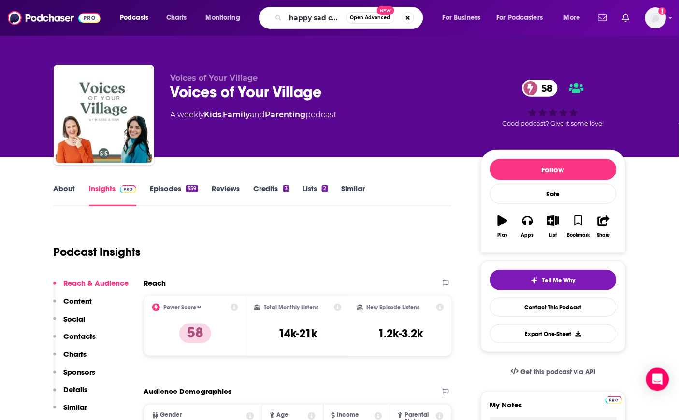
type input "happy sad confuse"
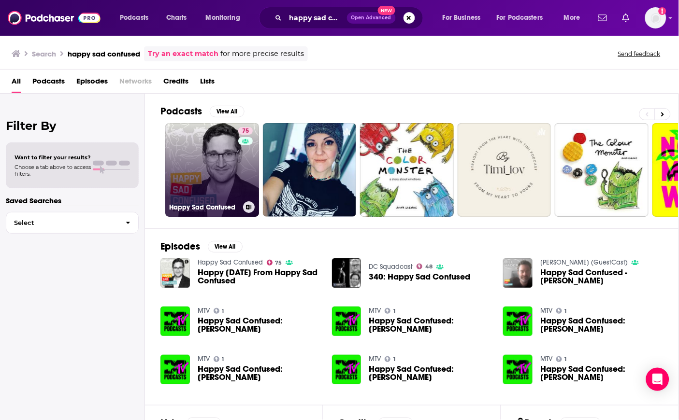
click at [199, 147] on link "75 Happy Sad Confused" at bounding box center [212, 170] width 94 height 94
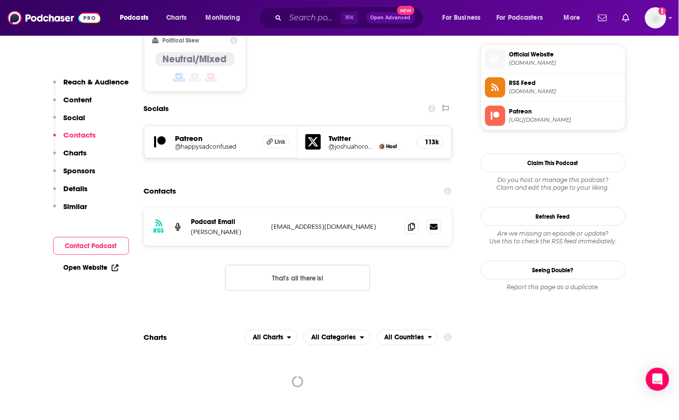
scroll to position [814, 0]
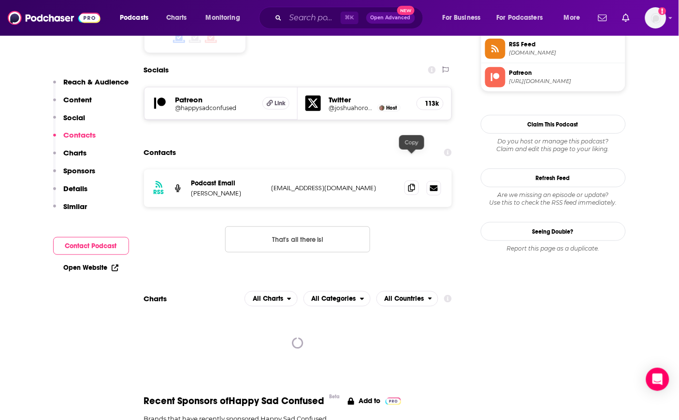
click at [410, 184] on icon at bounding box center [411, 188] width 7 height 8
click at [305, 14] on input "Search podcasts, credits, & more..." at bounding box center [312, 17] width 55 height 15
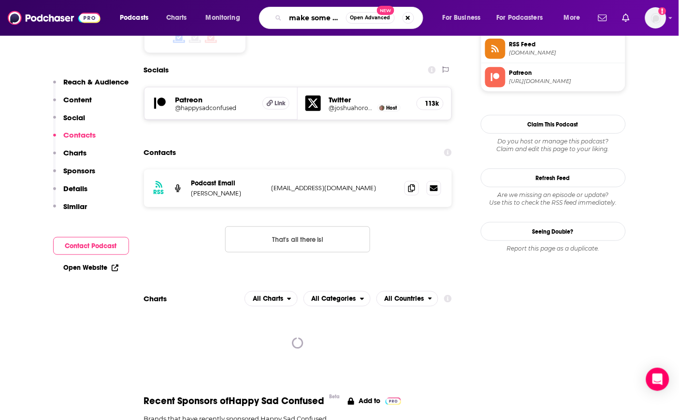
type input "make some noise"
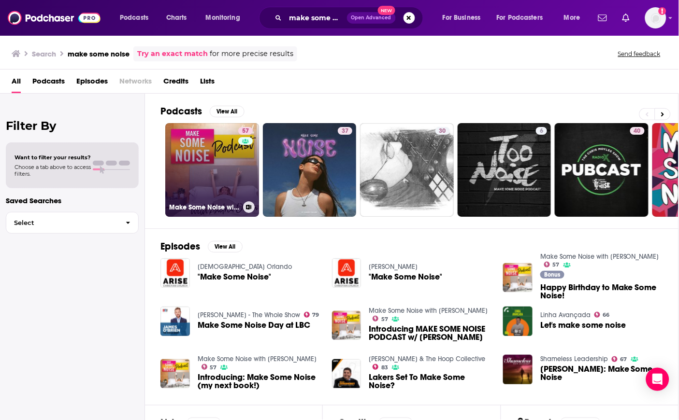
click at [190, 157] on link "57 Make Some Noise with Andrea Owen" at bounding box center [212, 170] width 94 height 94
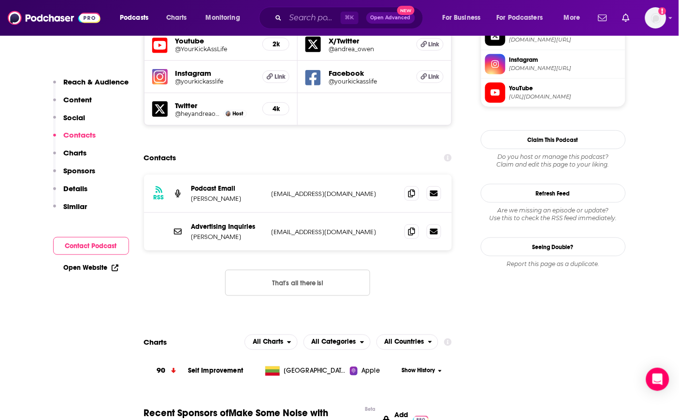
scroll to position [883, 0]
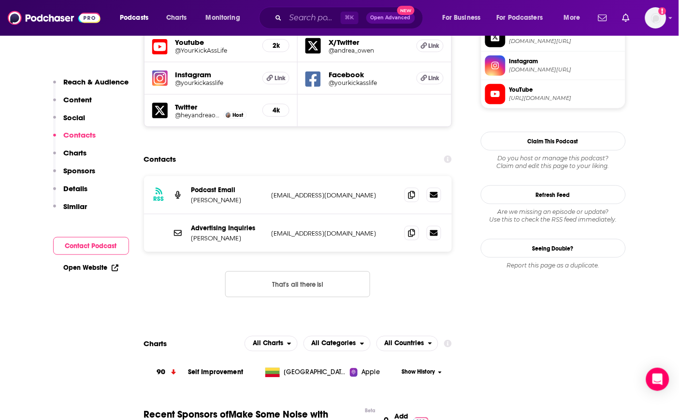
click at [197, 244] on div "RSS Podcast Email Andrea Owen support@yourkickasslife.com support@yourkickassli…" at bounding box center [298, 244] width 308 height 137
